Goal: Transaction & Acquisition: Purchase product/service

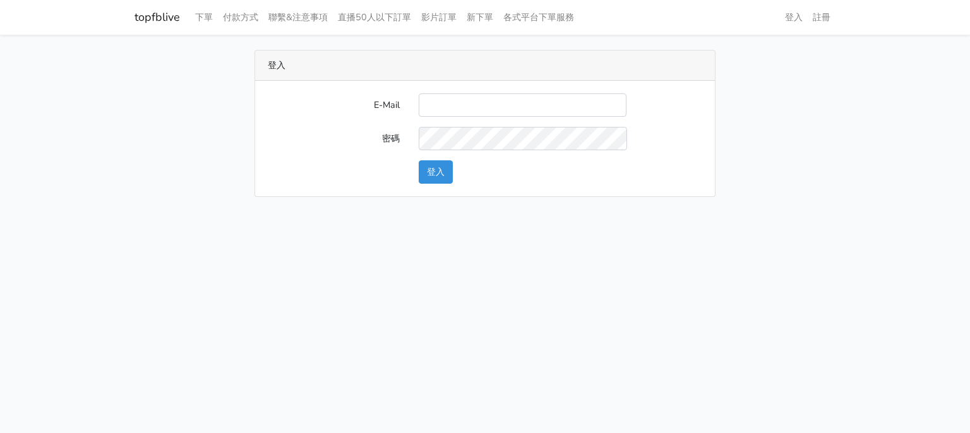
type input "g07231987@gmail.com"
click at [456, 172] on div "登入" at bounding box center [560, 171] width 303 height 23
click at [439, 173] on button "登入" at bounding box center [436, 171] width 34 height 23
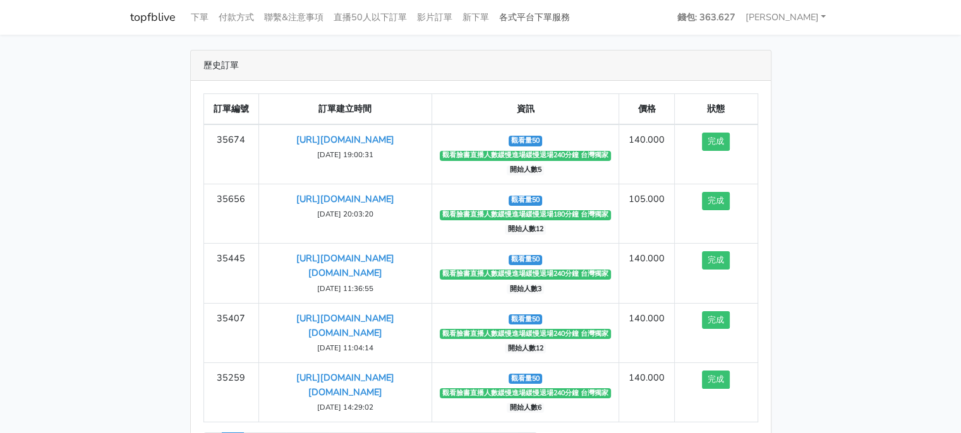
click at [531, 20] on link "各式平台下單服務" at bounding box center [534, 17] width 81 height 25
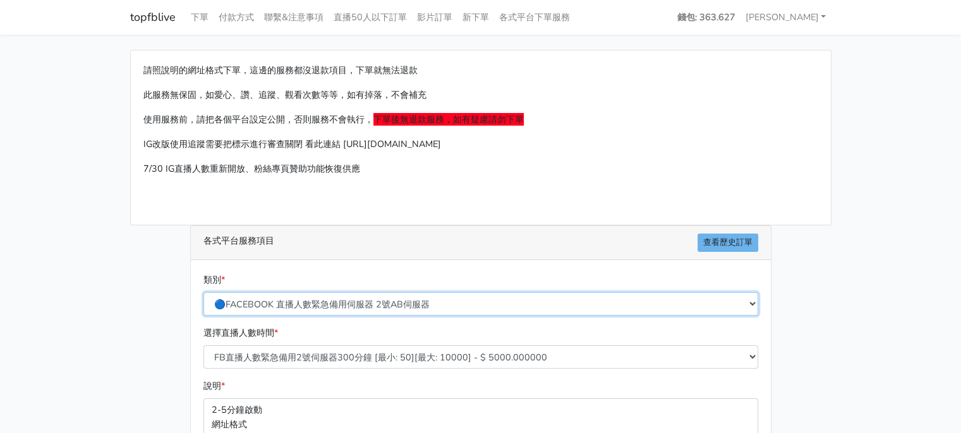
click at [356, 301] on select "🔵FACEBOOK 直播人數緊急備用伺服器 2號AB伺服器 🔵FACEBOOK 網軍專用貼文留言 安全保密 🔵9/30 FACEBOOK 直播人數緩慢進場緩慢…" at bounding box center [480, 303] width 555 height 23
select select "🔵9/30 FACEBOOK 直播人數緩慢進場緩慢退場 台灣獨家"
click at [203, 292] on select "🔵FACEBOOK 直播人數緊急備用伺服器 2號AB伺服器 🔵FACEBOOK 網軍專用貼文留言 安全保密 🔵9/30 FACEBOOK 直播人數緩慢進場緩慢…" at bounding box center [480, 303] width 555 height 23
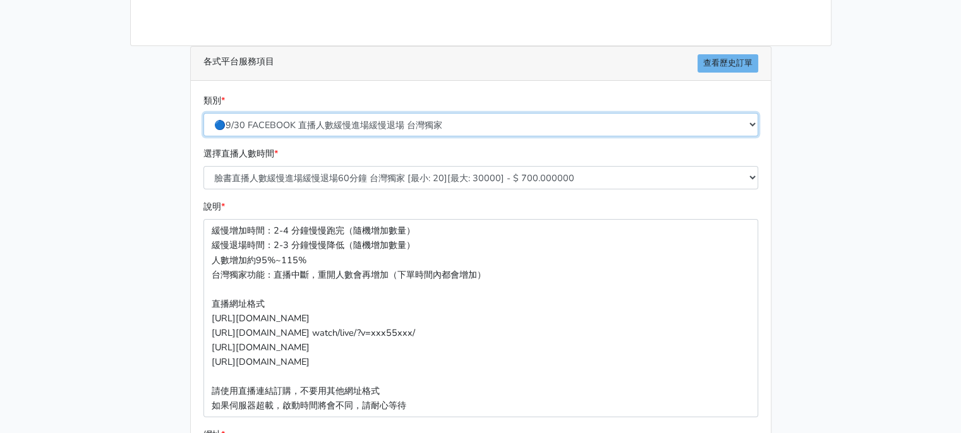
scroll to position [189, 0]
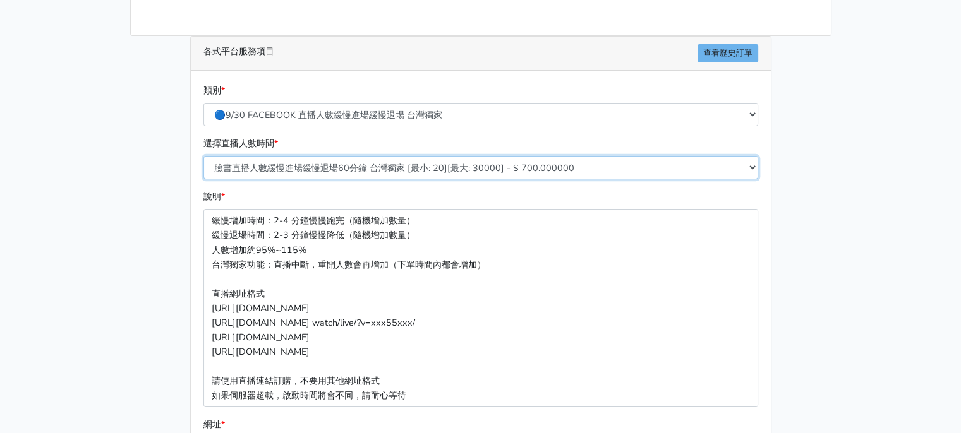
click at [382, 167] on select "臉書直播人數緩慢進場緩慢退場60分鐘 台灣獨家 [最小: 20][最大: 30000] - $ 700.000000 臉書直播人數緩慢進場緩慢退場120分鐘 …" at bounding box center [480, 167] width 555 height 23
select select "558"
click at [203, 156] on select "臉書直播人數緩慢進場緩慢退場60分鐘 台灣獨家 [最小: 20][最大: 30000] - $ 700.000000 臉書直播人數緩慢進場緩慢退場120分鐘 …" at bounding box center [480, 167] width 555 height 23
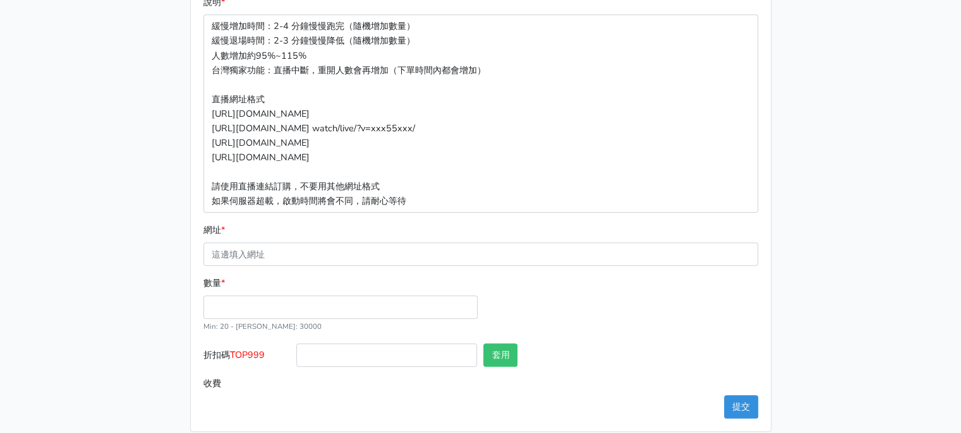
scroll to position [397, 0]
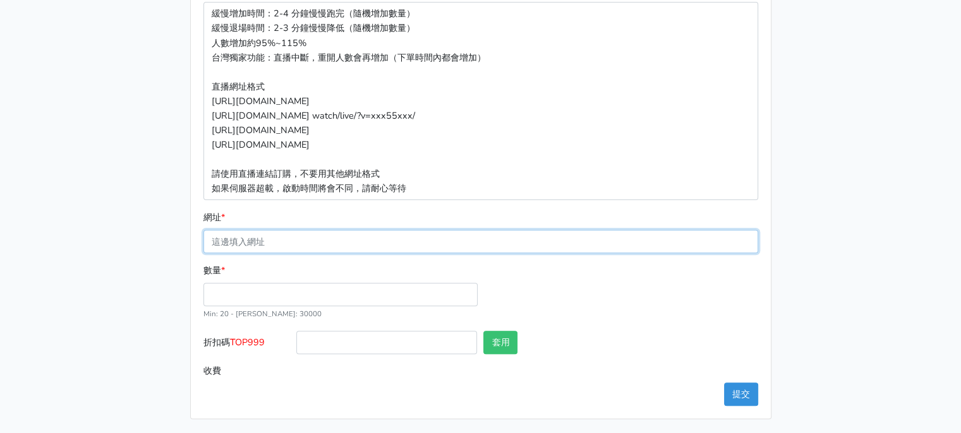
click at [382, 245] on input "網址 *" at bounding box center [480, 241] width 555 height 23
paste input "https://www.facebook.com/largesize.com.tw/videos/774899771617643"
type input "https://www.facebook.com/largesize.com.tw/videos/774899771617643"
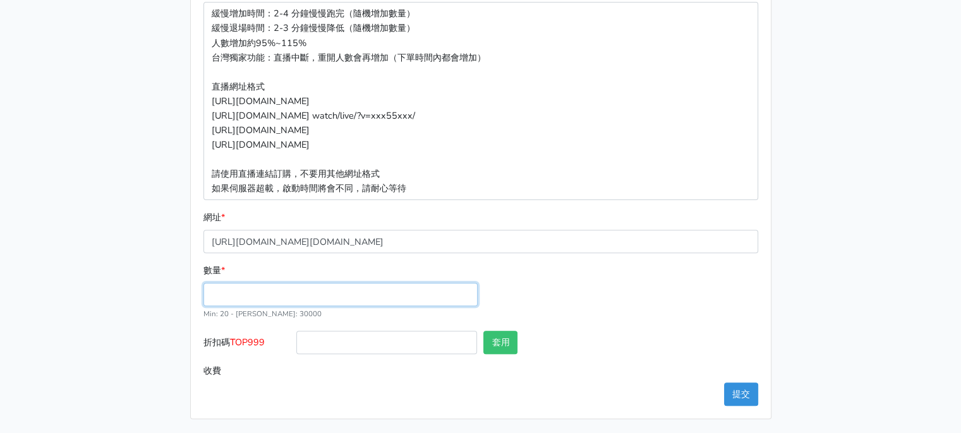
click at [310, 283] on input "數量 *" at bounding box center [340, 294] width 274 height 23
type input "50"
type input "105.000"
click at [622, 301] on div "數量 * 50 Min: 20 - Max: 30000" at bounding box center [480, 297] width 561 height 68
click at [749, 395] on button "提交" at bounding box center [741, 394] width 34 height 23
